Goal: Task Accomplishment & Management: Manage account settings

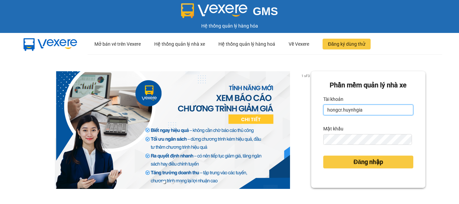
click at [360, 106] on input "hongcr.huynhgia" at bounding box center [368, 109] width 90 height 11
type input "quynhcamranh.huynhgia"
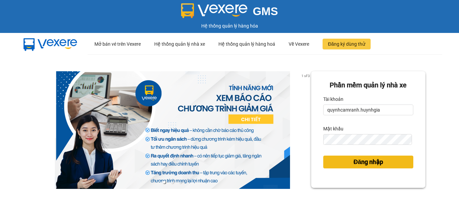
click at [364, 163] on span "Đăng nhập" at bounding box center [368, 161] width 30 height 9
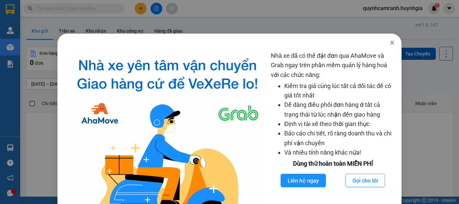
click at [389, 43] on icon "close" at bounding box center [391, 42] width 5 height 5
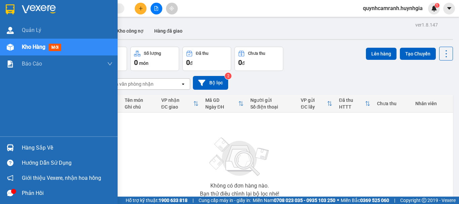
click at [28, 144] on div "Hàng sắp về" at bounding box center [67, 148] width 91 height 10
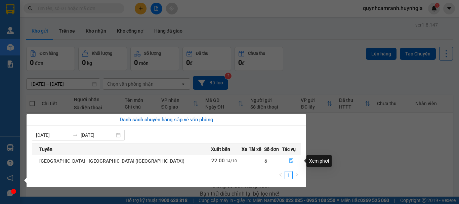
click at [289, 160] on icon "file-done" at bounding box center [291, 161] width 4 height 5
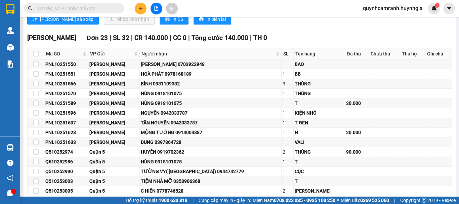
scroll to position [67, 0]
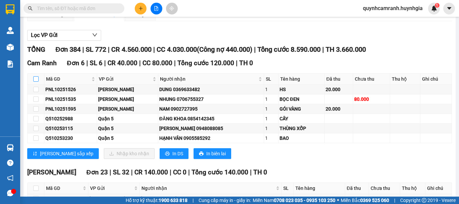
click at [35, 82] on input "checkbox" at bounding box center [35, 78] width 5 height 5
checkbox input "true"
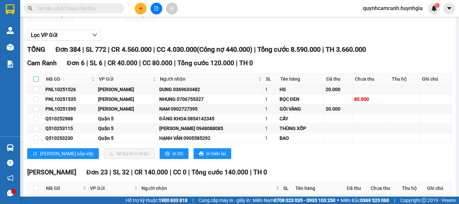
checkbox input "true"
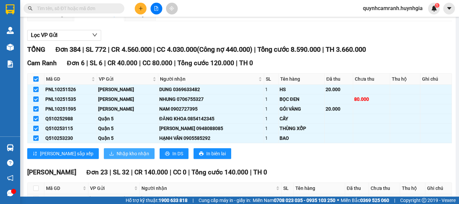
click at [117, 157] on span "Nhập kho nhận" at bounding box center [133, 153] width 33 height 7
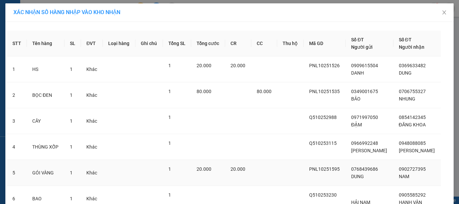
scroll to position [57, 0]
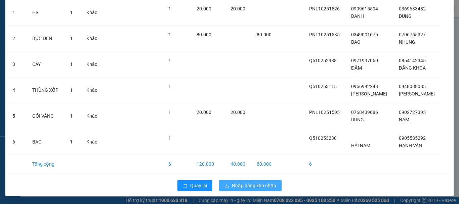
click at [259, 184] on span "Nhập hàng kho nhận" at bounding box center [254, 185] width 44 height 7
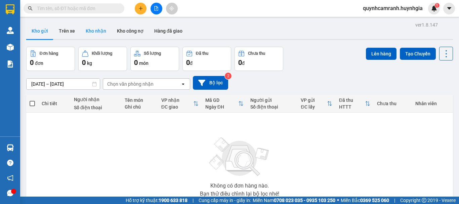
click at [91, 30] on button "Kho nhận" at bounding box center [95, 31] width 31 height 16
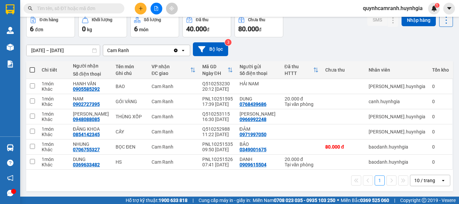
scroll to position [34, 0]
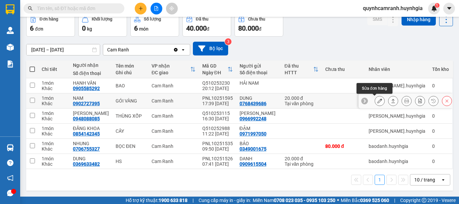
click at [377, 101] on icon at bounding box center [379, 100] width 5 height 5
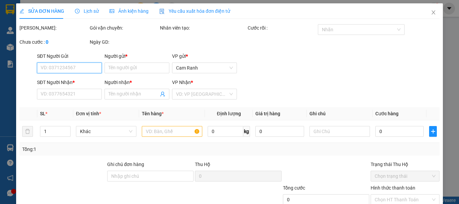
type input "0768439686"
type input "DUNG"
type input "0902727395"
type input "NAM"
type input "20.000"
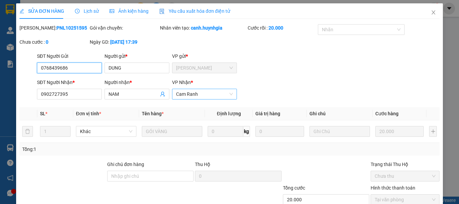
click at [197, 93] on span "Cam Ranh" at bounding box center [204, 94] width 57 height 10
click at [301, 79] on div "SĐT Người Nhận * 0902727395 Người nhận * NAM VP Nhận * Cam Ranh" at bounding box center [238, 91] width 405 height 24
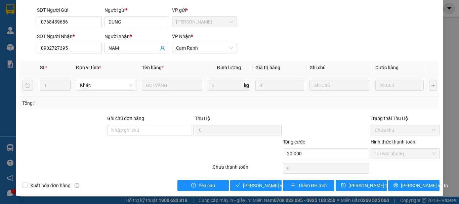
scroll to position [0, 0]
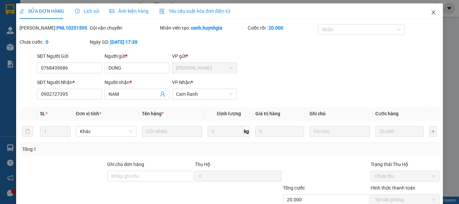
click at [431, 12] on icon "close" at bounding box center [433, 12] width 5 height 5
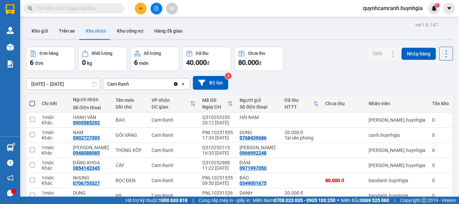
click at [82, 5] on input "text" at bounding box center [76, 8] width 79 height 7
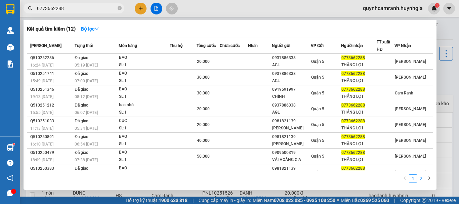
type input "0773662288"
click at [421, 178] on link "2" at bounding box center [420, 178] width 7 height 7
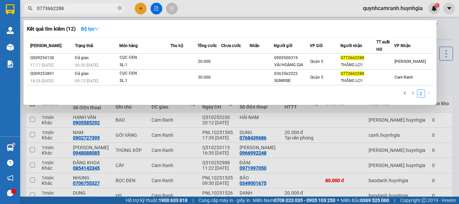
click at [414, 92] on link "1" at bounding box center [412, 93] width 7 height 7
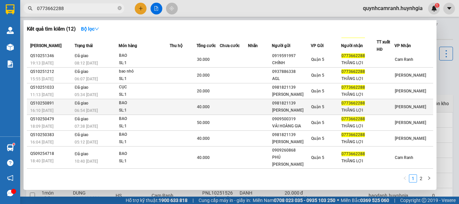
scroll to position [41, 0]
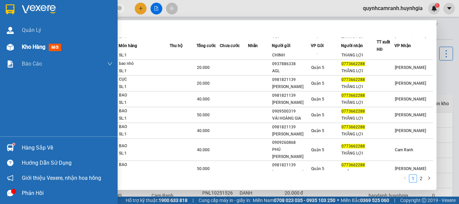
click at [28, 44] on span "Kho hàng" at bounding box center [34, 47] width 24 height 6
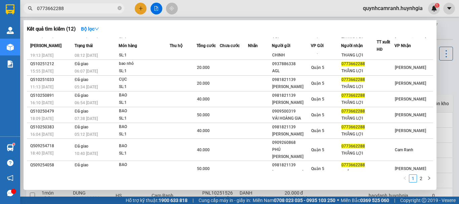
click at [235, 12] on div at bounding box center [229, 102] width 459 height 204
